Goal: Task Accomplishment & Management: Manage account settings

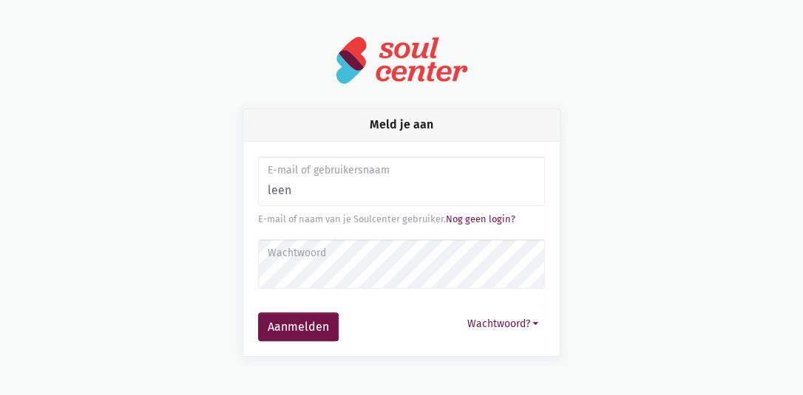
type input "[EMAIL_ADDRESS][DOMAIN_NAME]"
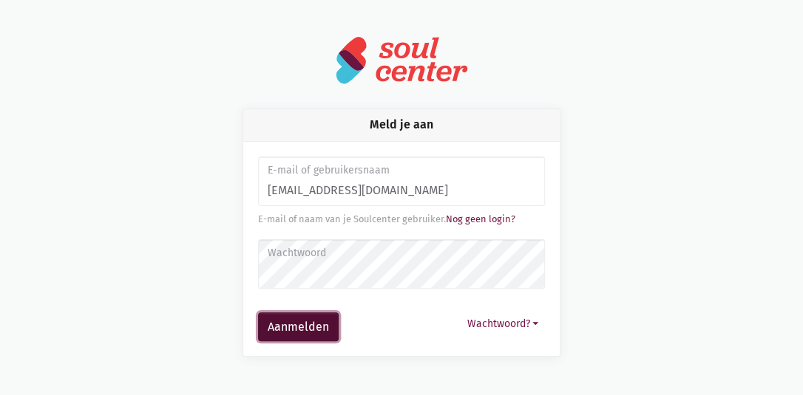
click at [313, 333] on button "Aanmelden" at bounding box center [298, 328] width 81 height 30
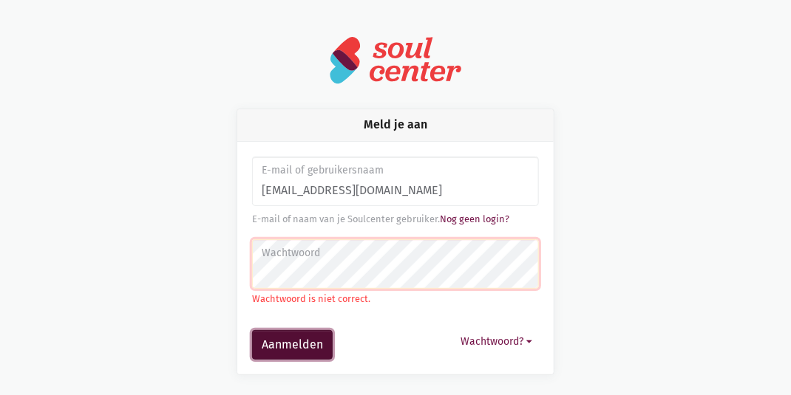
click at [318, 340] on button "Aanmelden" at bounding box center [292, 345] width 81 height 30
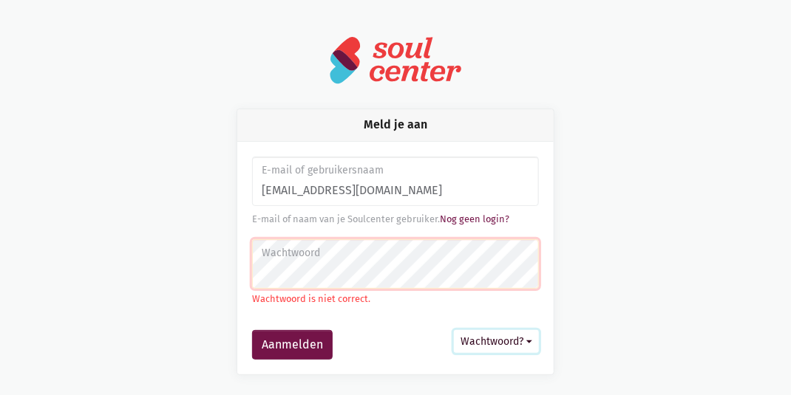
click at [503, 341] on button "Wachtwoord?" at bounding box center [496, 341] width 85 height 23
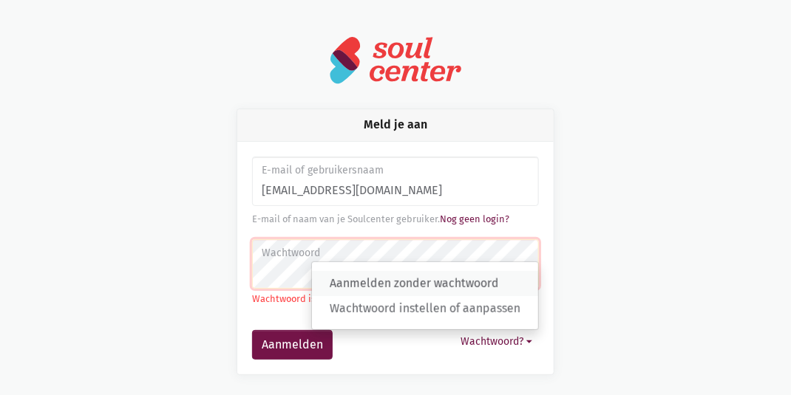
click at [466, 282] on link "Aanmelden zonder wachtwoord" at bounding box center [425, 283] width 226 height 25
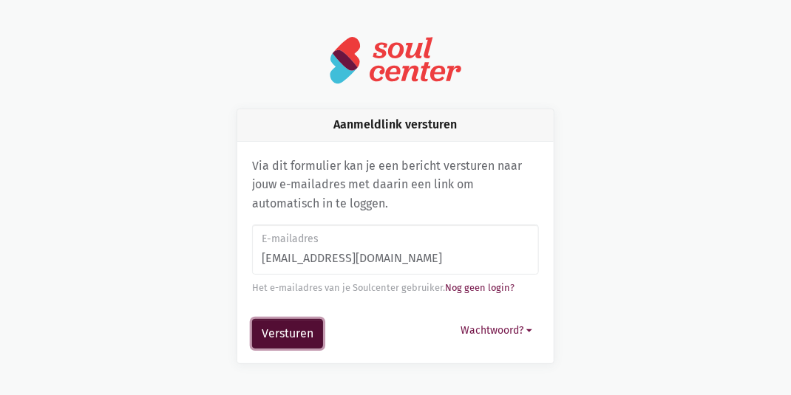
click at [302, 338] on button "Versturen" at bounding box center [287, 334] width 71 height 30
